Goal: Task Accomplishment & Management: Use online tool/utility

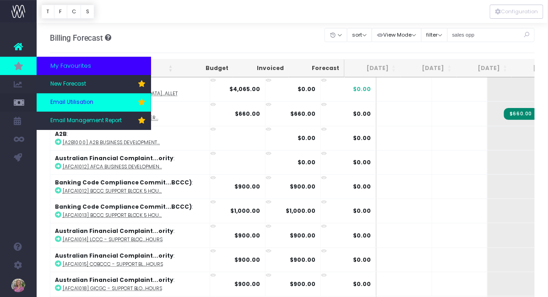
click at [60, 98] on link "Email Utilisation" at bounding box center [94, 102] width 115 height 18
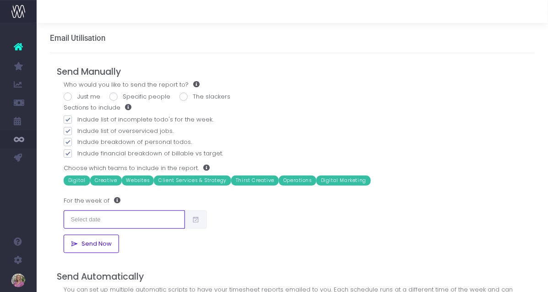
click at [129, 217] on input "text" at bounding box center [124, 219] width 121 height 18
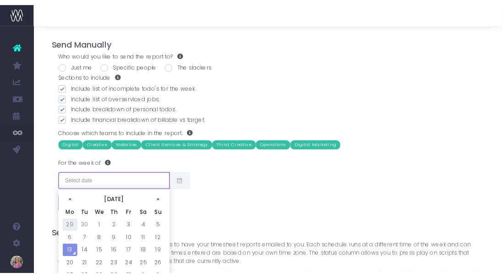
scroll to position [38, 0]
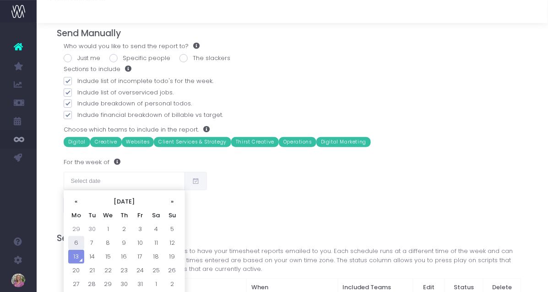
click at [75, 242] on td "6" at bounding box center [76, 243] width 16 height 14
type input "[DATE]"
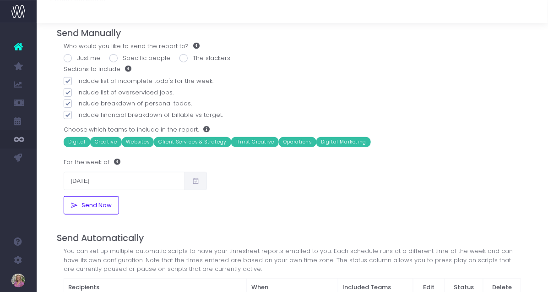
click at [115, 57] on span at bounding box center [113, 58] width 8 height 8
click at [123, 57] on input "Specific people" at bounding box center [126, 57] width 6 height 6
radio input "true"
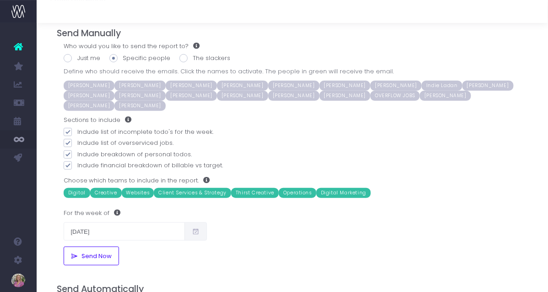
click at [167, 82] on span "Ben Harbinson" at bounding box center [191, 86] width 51 height 10
click at [217, 94] on span "Matt Hinck" at bounding box center [242, 96] width 51 height 10
click at [268, 96] on span "[PERSON_NAME]" at bounding box center [293, 96] width 51 height 10
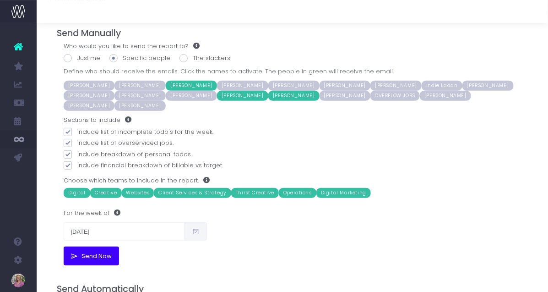
click at [95, 252] on span "Send Now" at bounding box center [95, 255] width 33 height 7
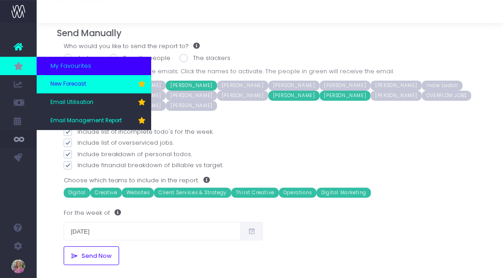
click at [66, 80] on link "New Forecast" at bounding box center [94, 84] width 115 height 18
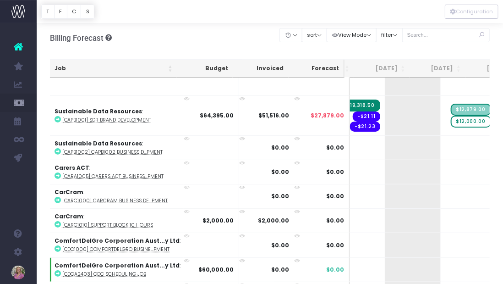
scroll to position [1270, 103]
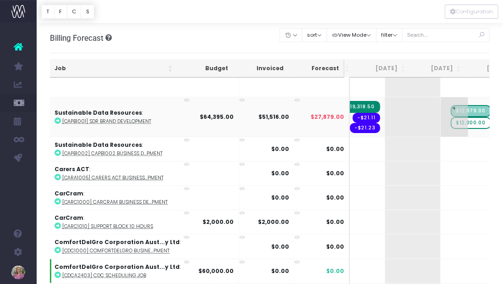
click at [451, 117] on span "$12,000.00" at bounding box center [471, 123] width 40 height 12
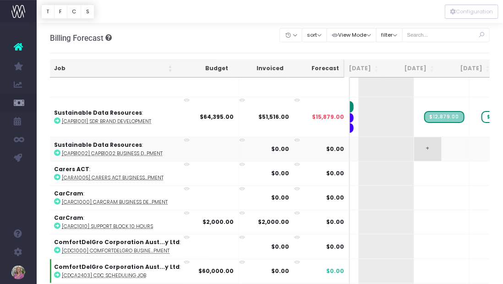
scroll to position [1270, 144]
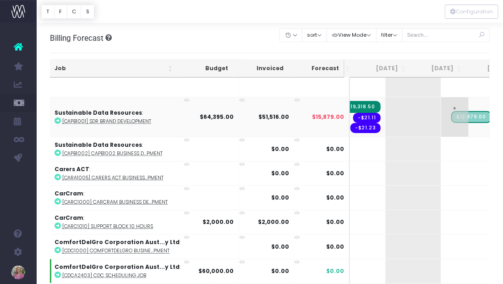
click at [441, 99] on span "+" at bounding box center [454, 116] width 27 height 39
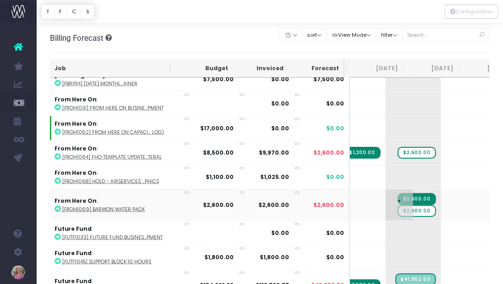
click at [398, 205] on span "$2,600.00" at bounding box center [417, 211] width 38 height 12
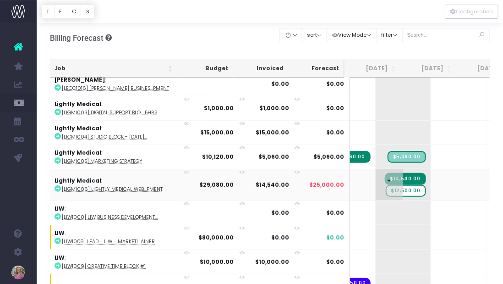
click at [386, 185] on span "$12,500.00" at bounding box center [406, 191] width 40 height 12
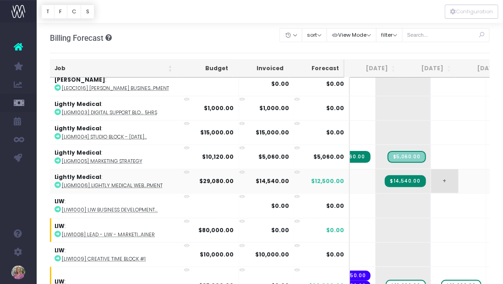
click at [431, 169] on span "+" at bounding box center [444, 181] width 27 height 24
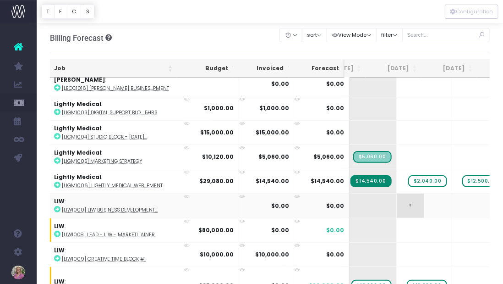
scroll to position [0, 171]
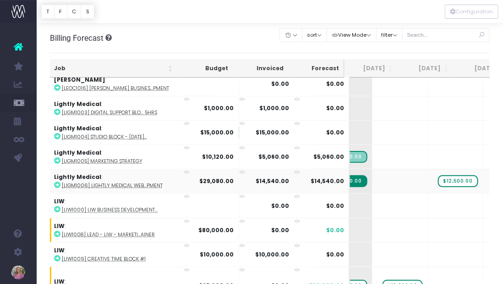
drag, startPoint x: 380, startPoint y: 154, endPoint x: 467, endPoint y: 150, distance: 87.6
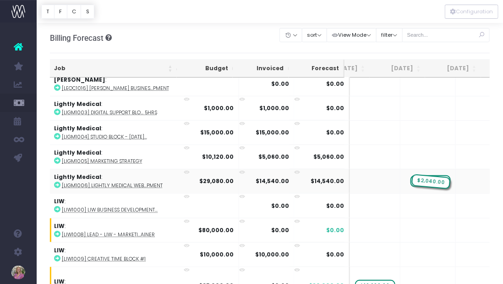
drag, startPoint x: 463, startPoint y: 155, endPoint x: 421, endPoint y: 160, distance: 42.0
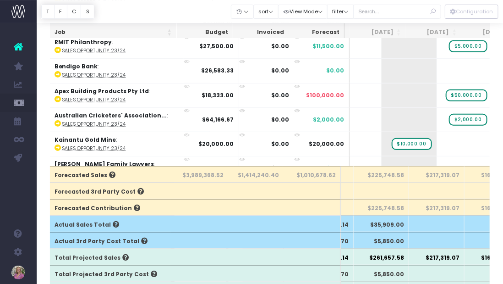
click at [387, 177] on th "$225,748.58" at bounding box center [381, 174] width 55 height 16
copy th "225,748.58"
